Goal: Find specific page/section: Find specific page/section

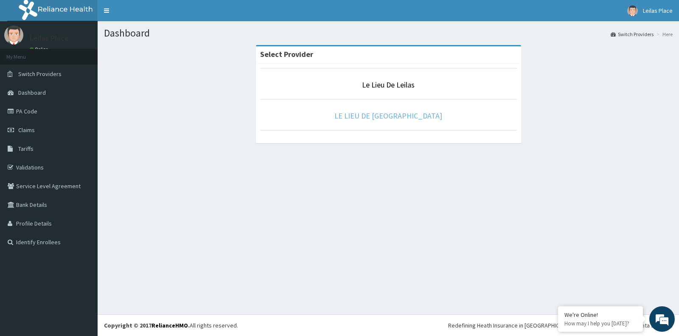
click at [387, 119] on link "LE LIEU DE [GEOGRAPHIC_DATA]" at bounding box center [388, 116] width 108 height 10
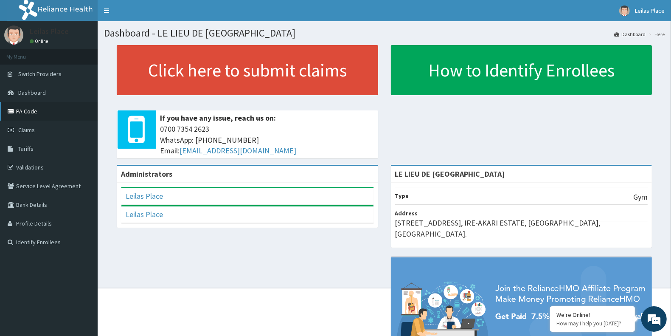
click at [28, 109] on link "PA Code" at bounding box center [49, 111] width 98 height 19
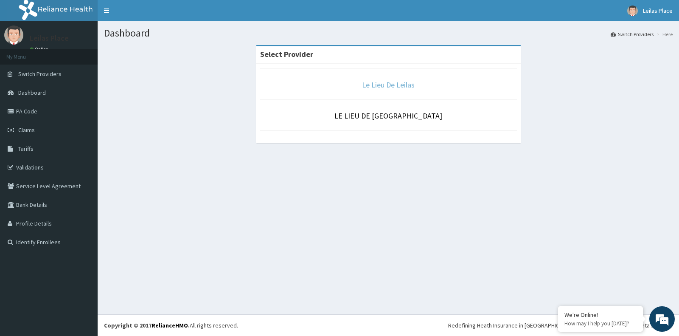
click at [393, 85] on link "Le Lieu De Leilas" at bounding box center [388, 85] width 53 height 10
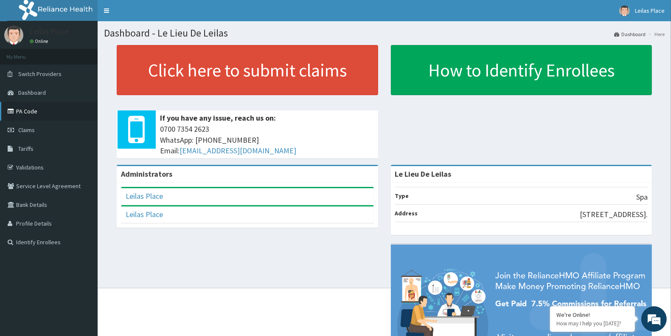
click at [31, 110] on link "PA Code" at bounding box center [49, 111] width 98 height 19
